Goal: Task Accomplishment & Management: Use online tool/utility

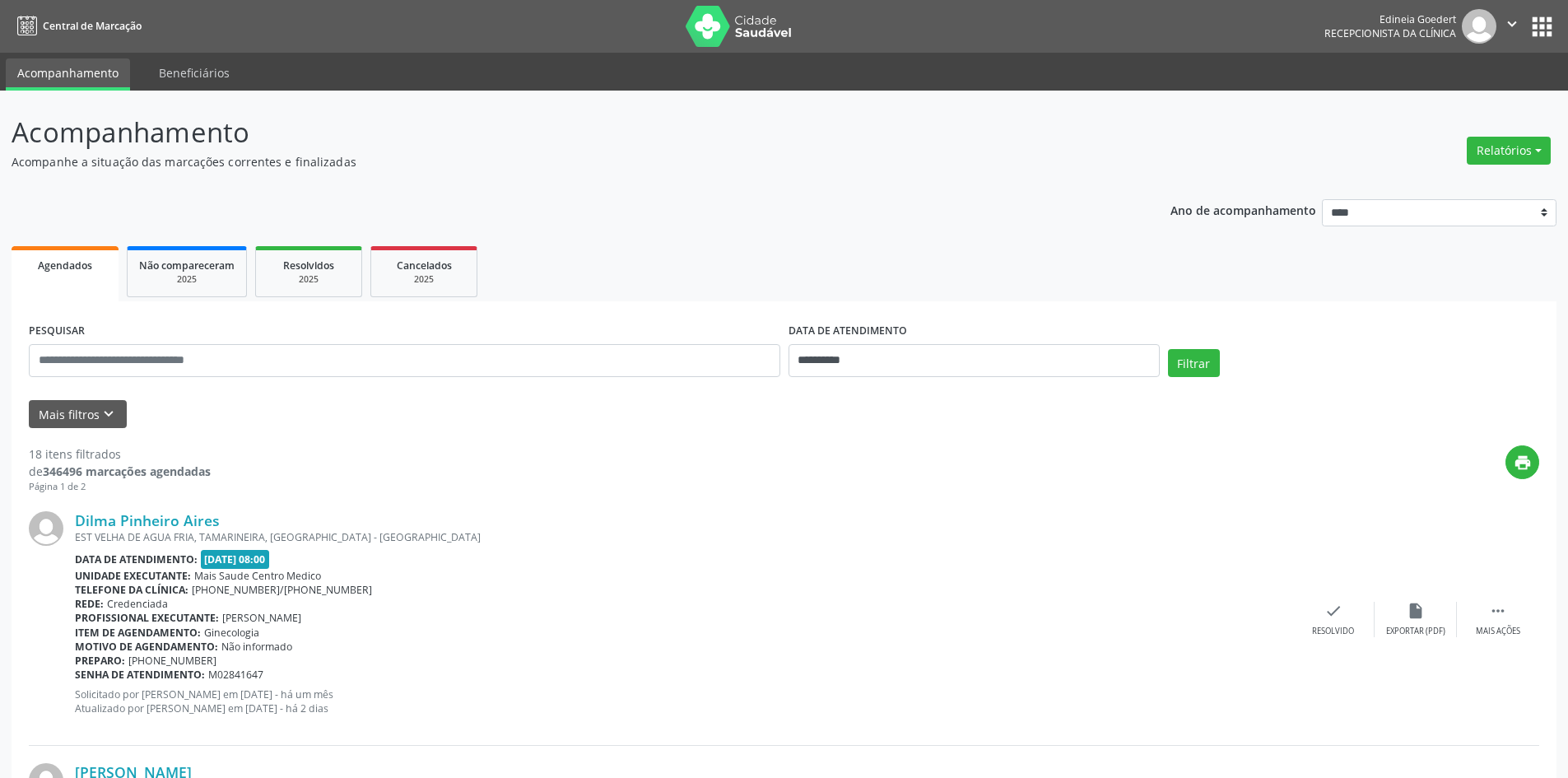
drag, startPoint x: 928, startPoint y: 66, endPoint x: 1304, endPoint y: 379, distance: 489.2
click at [1351, 507] on div "Dilma Pinheiro Aires EST VELHA DE [GEOGRAPHIC_DATA], [GEOGRAPHIC_DATA], [GEOGRA…" at bounding box center [783, 619] width 1510 height 251
click at [1544, 154] on button "Relatórios" at bounding box center [1508, 150] width 84 height 28
click at [1482, 181] on link "Agendamentos" at bounding box center [1463, 185] width 177 height 23
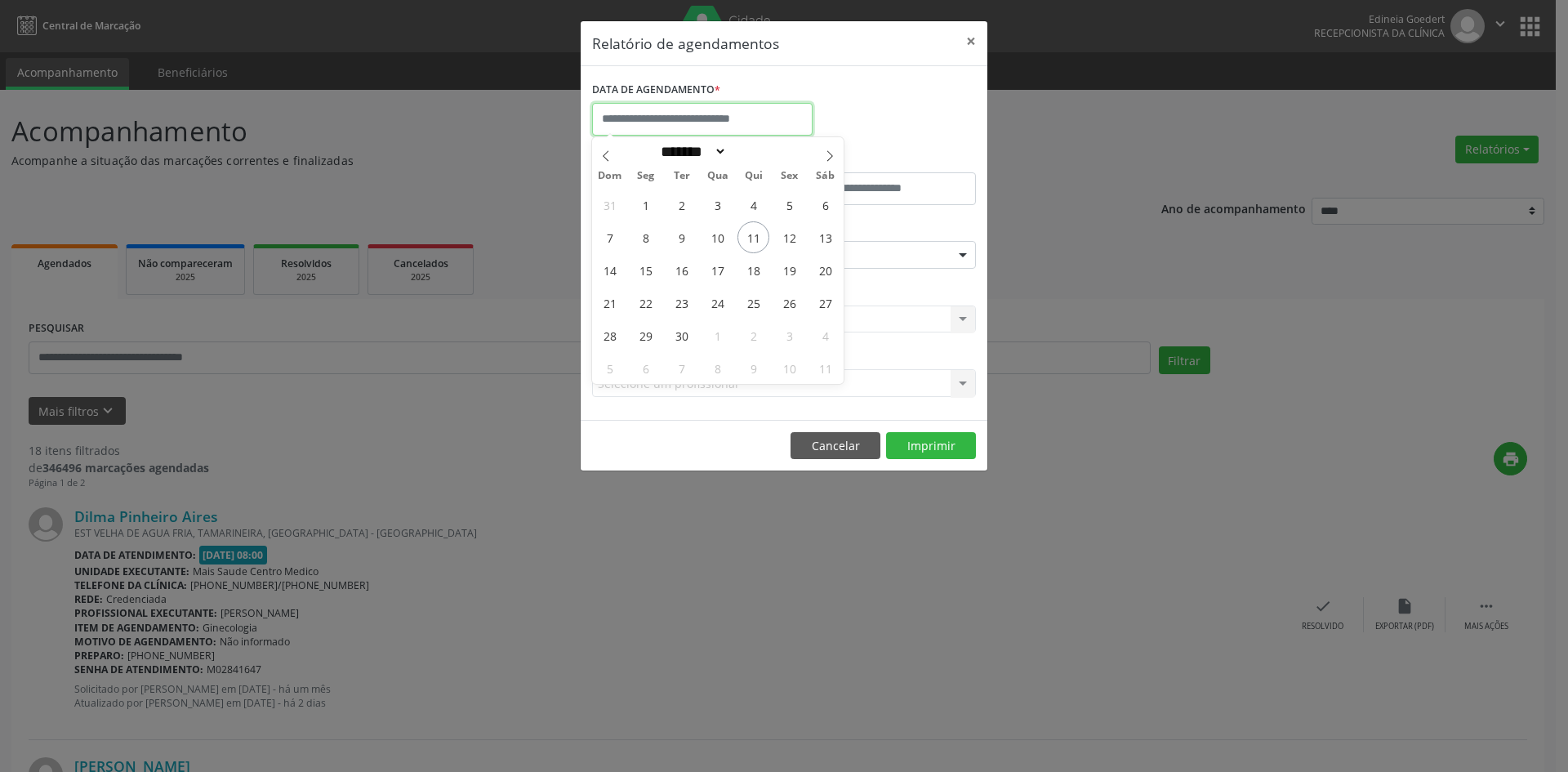
click at [718, 106] on input "text" at bounding box center [702, 119] width 221 height 32
click at [784, 235] on span "12" at bounding box center [789, 237] width 32 height 32
type input "**********"
click at [784, 235] on span "12" at bounding box center [789, 237] width 32 height 32
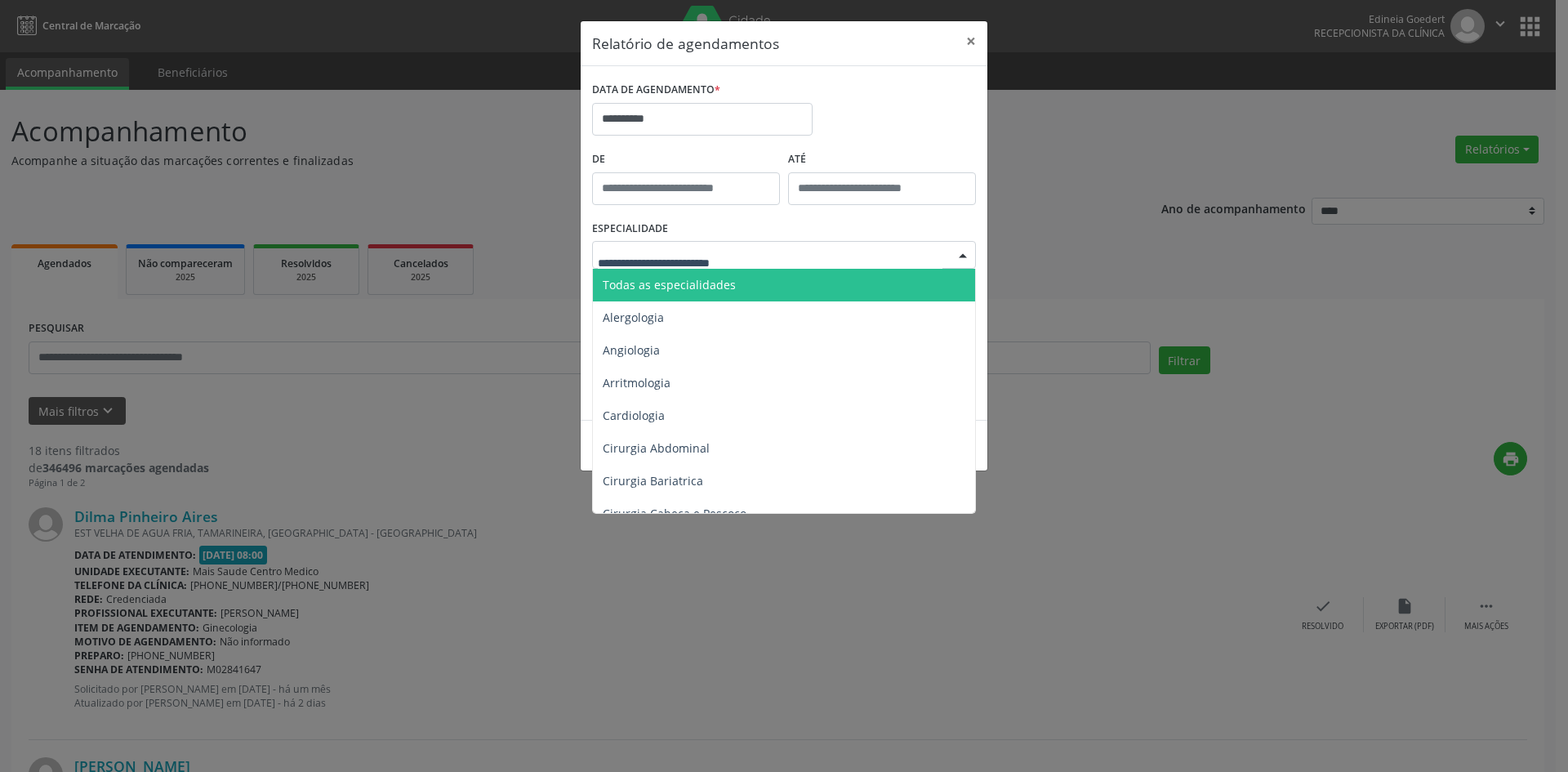
click at [789, 256] on div at bounding box center [784, 254] width 384 height 27
click at [788, 296] on span "Todas as especialidades" at bounding box center [785, 285] width 385 height 32
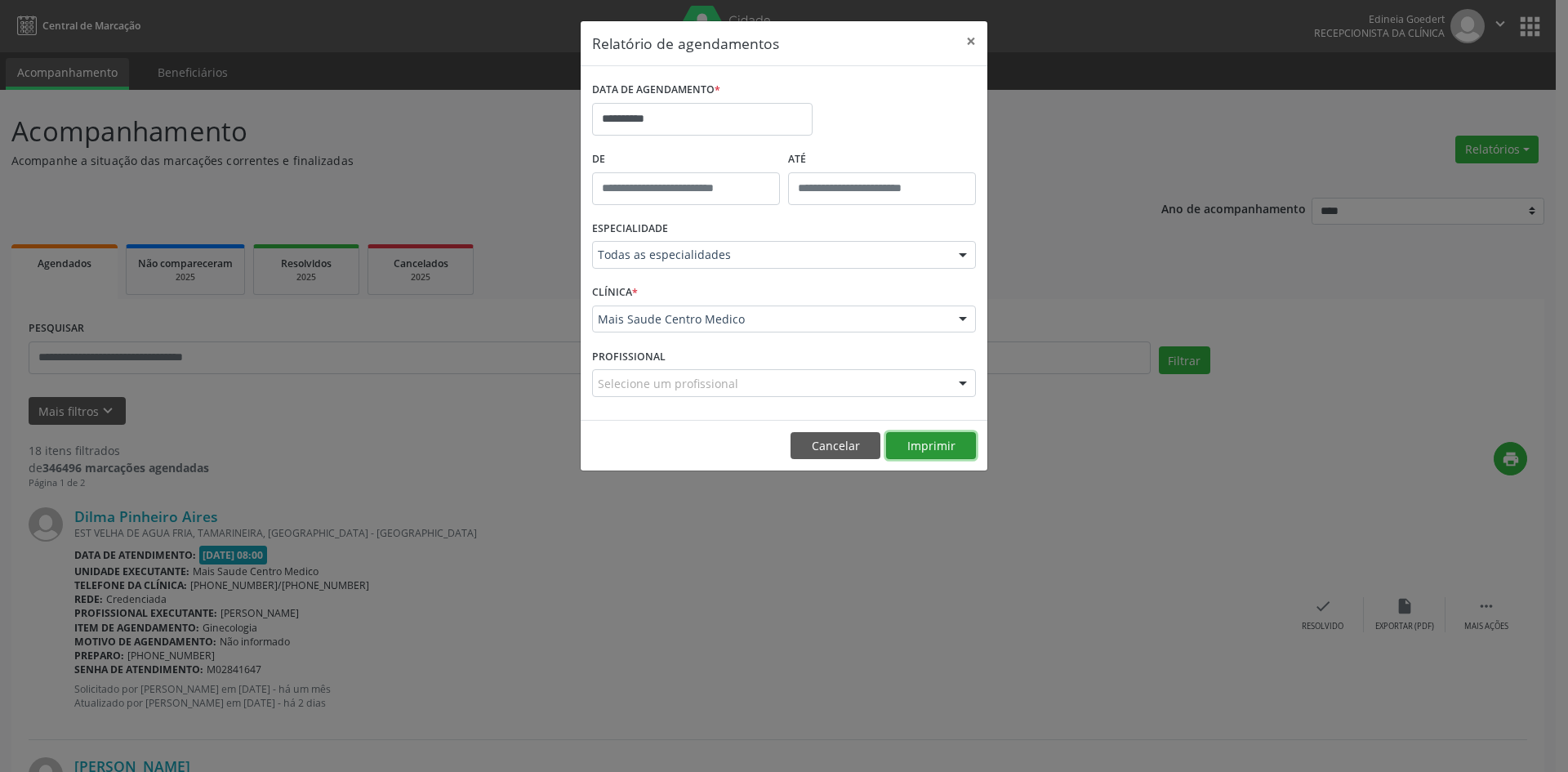
click at [942, 448] on button "Imprimir" at bounding box center [931, 446] width 90 height 27
